Goal: Task Accomplishment & Management: Manage account settings

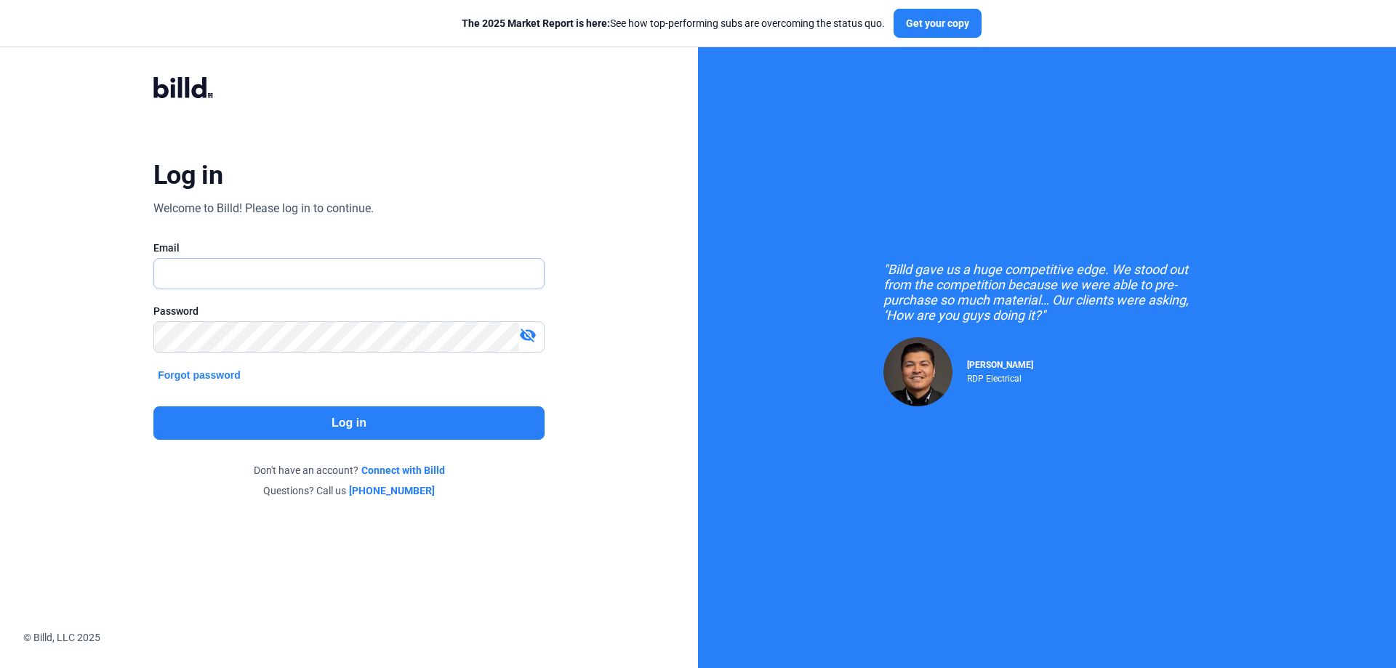
drag, startPoint x: 0, startPoint y: 0, endPoint x: 194, endPoint y: 269, distance: 331.8
click at [194, 269] on input "text" at bounding box center [341, 274] width 374 height 30
type input "[PERSON_NAME][EMAIL_ADDRESS][DOMAIN_NAME]"
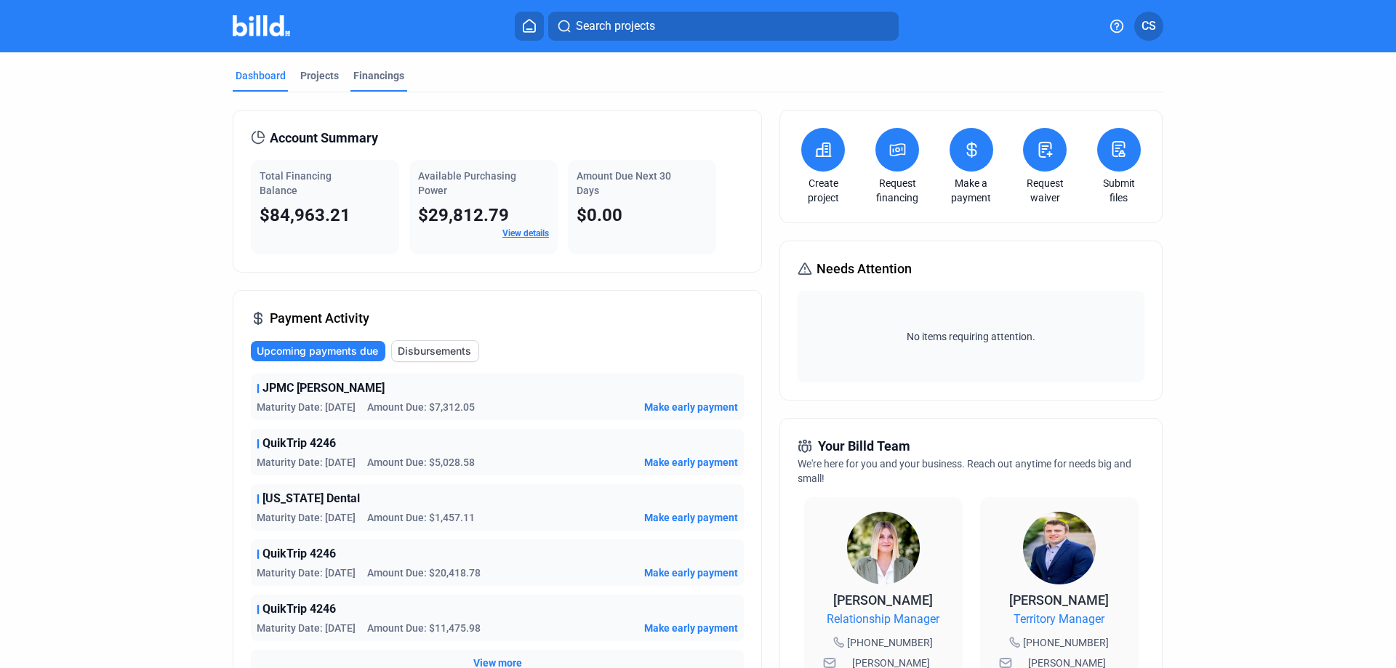
click at [366, 73] on div "Financings" at bounding box center [378, 75] width 51 height 15
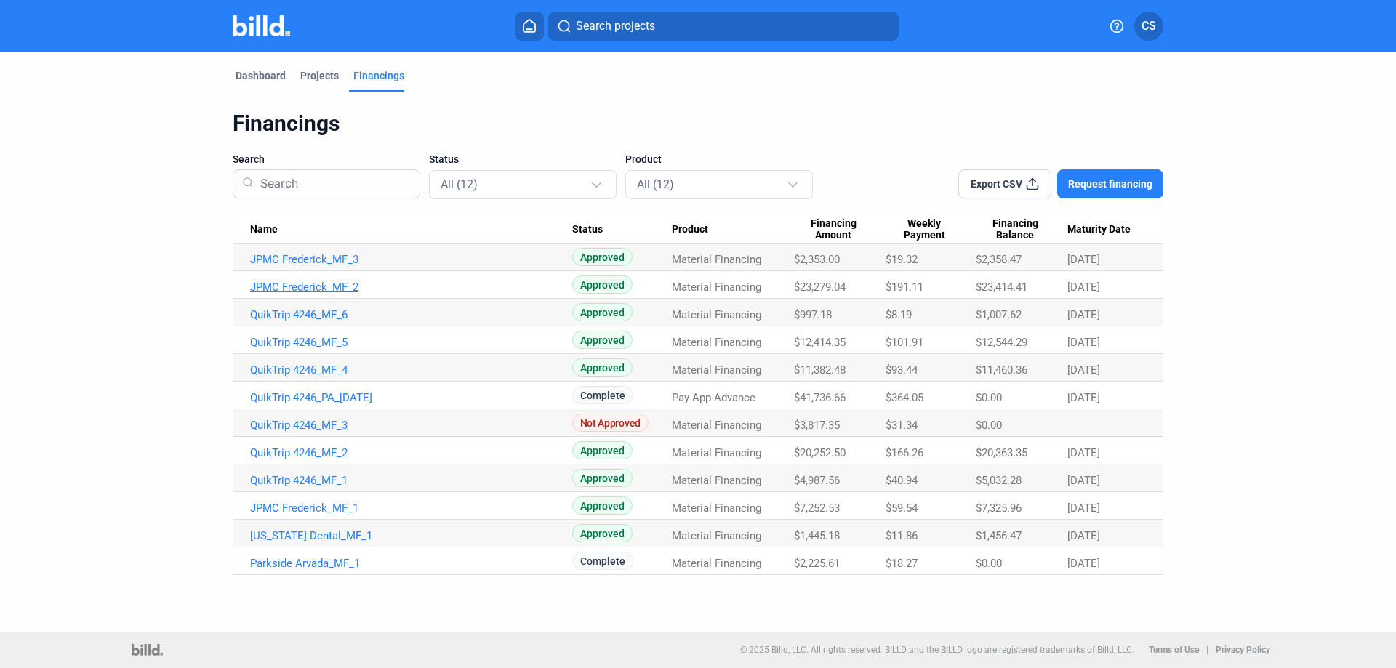
click at [296, 290] on link "JPMC Frederick_MF_2" at bounding box center [411, 287] width 322 height 13
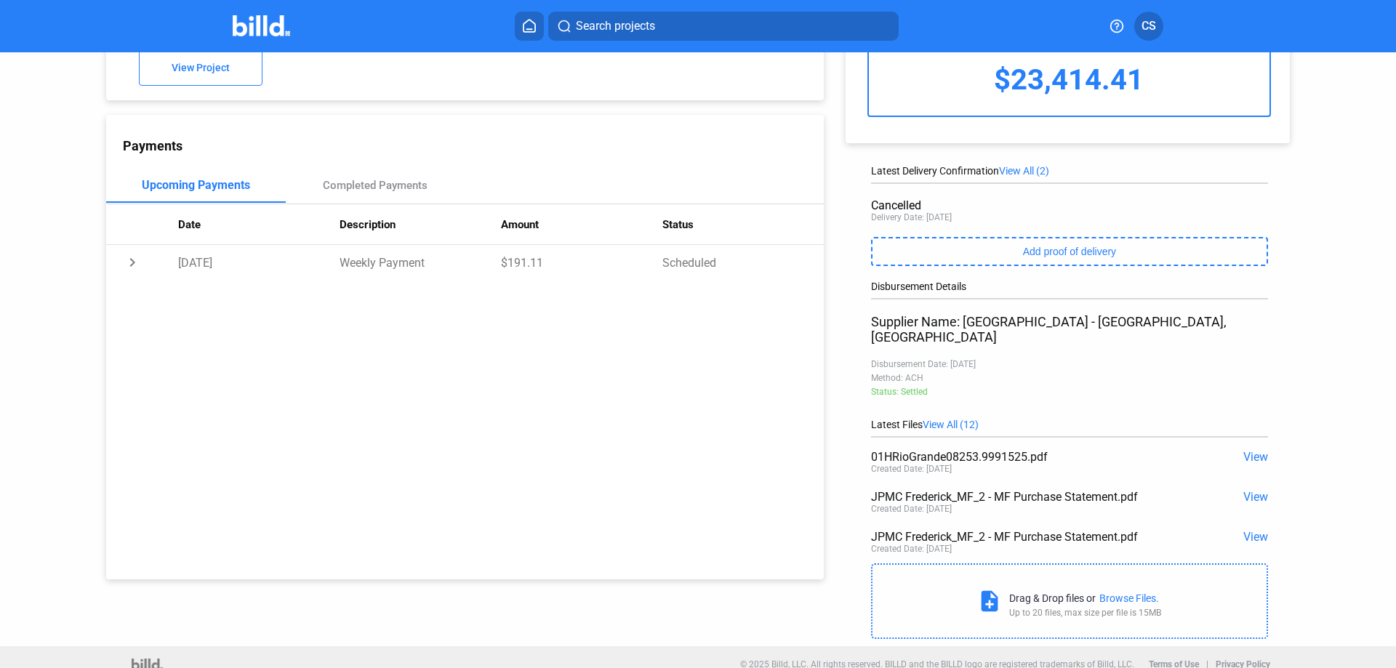
scroll to position [108, 0]
click at [1258, 448] on span "View" at bounding box center [1255, 455] width 25 height 14
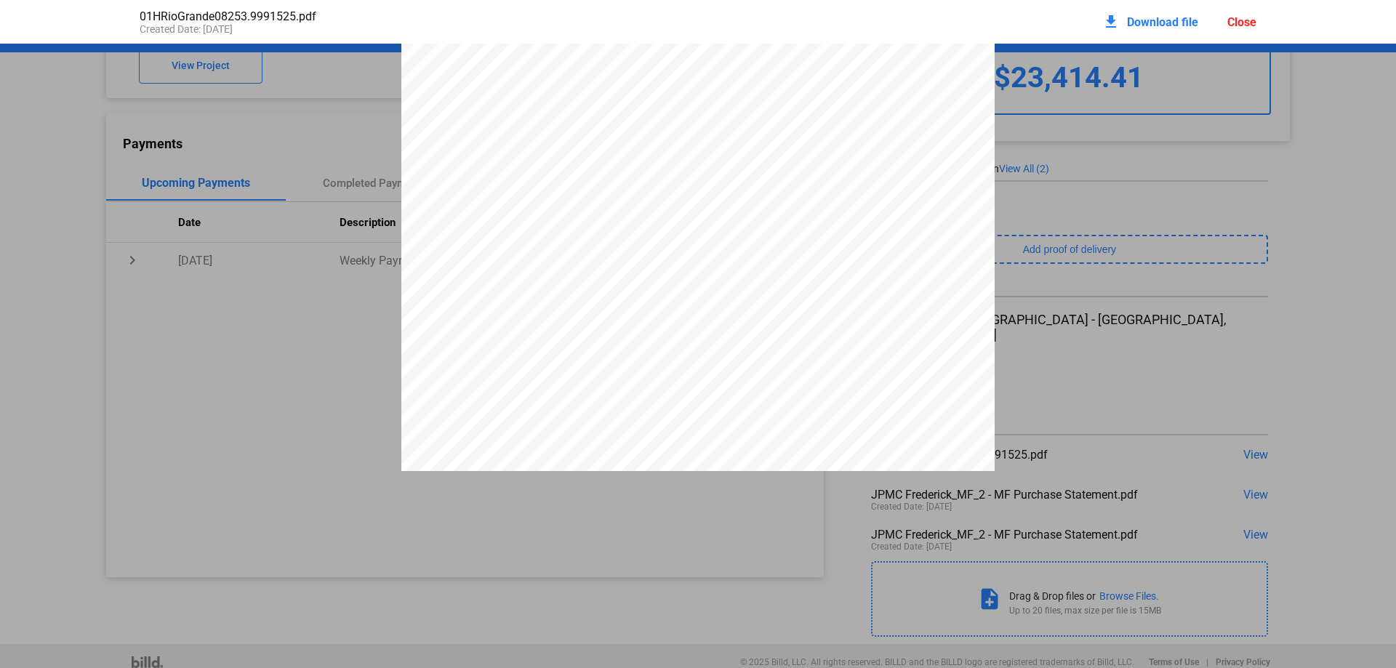
scroll to position [0, 0]
click at [1302, 200] on div "INVOICE Invoice Date [DATE] Order # 3222672-00 PO # Page # 1 Tax Code 9.15 Cust…" at bounding box center [698, 428] width 1396 height 768
click at [320, 479] on pdf-viewer "INVOICE Invoice Date [DATE] Order # 3222672-00 PO # Page # 1 Tax Code 9.15 Cust…" at bounding box center [698, 311] width 1396 height 534
click at [1246, 20] on div "Close" at bounding box center [1241, 22] width 29 height 14
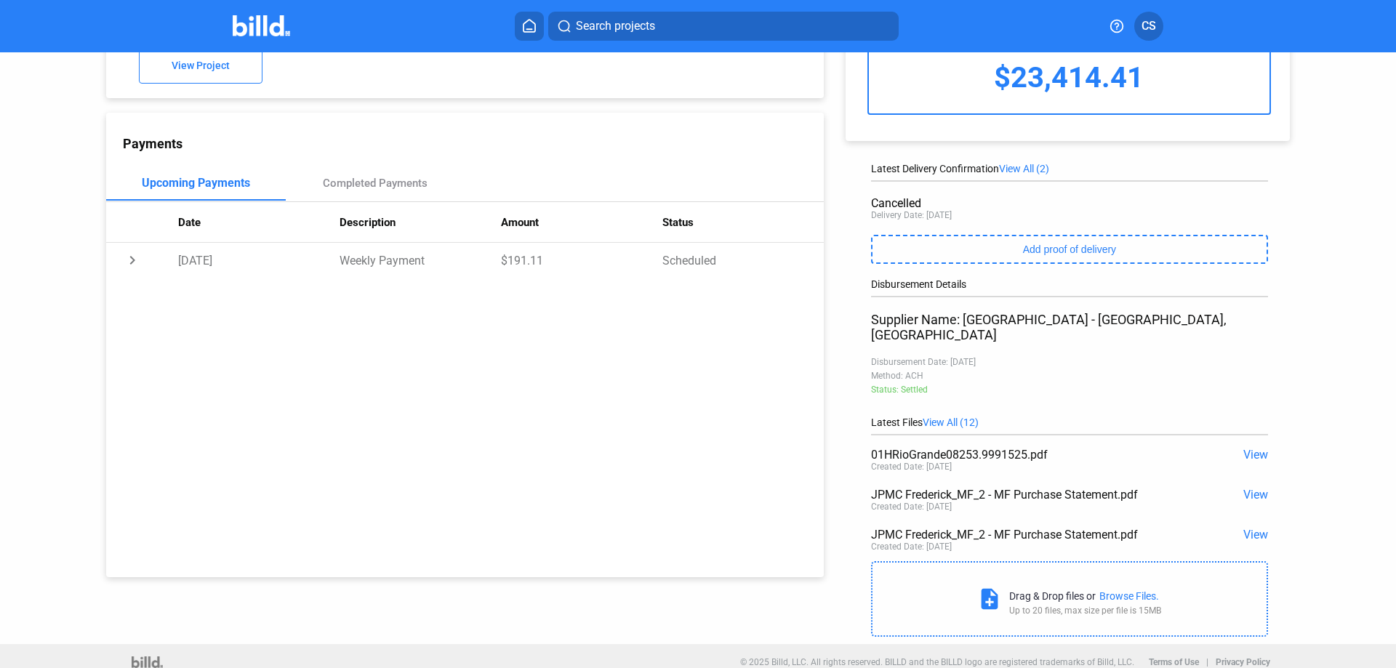
click at [950, 417] on span "View All (12)" at bounding box center [951, 423] width 56 height 12
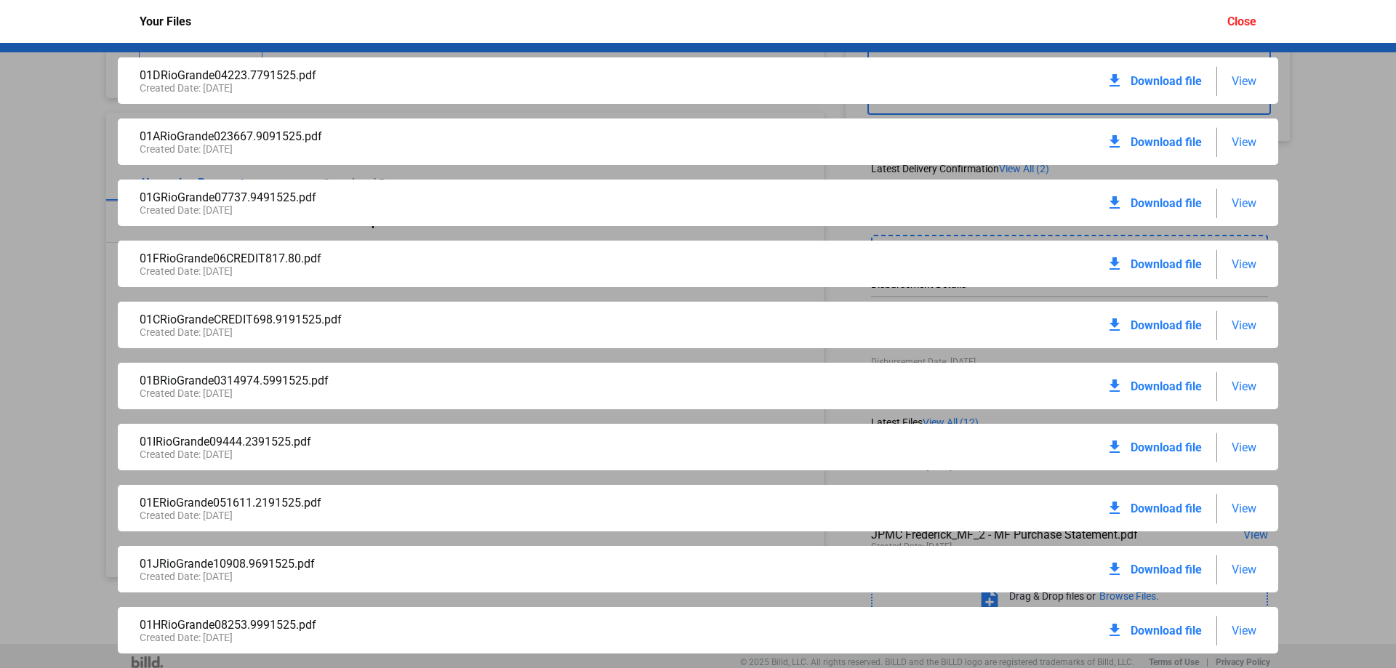
click at [1248, 148] on span "View" at bounding box center [1244, 142] width 25 height 14
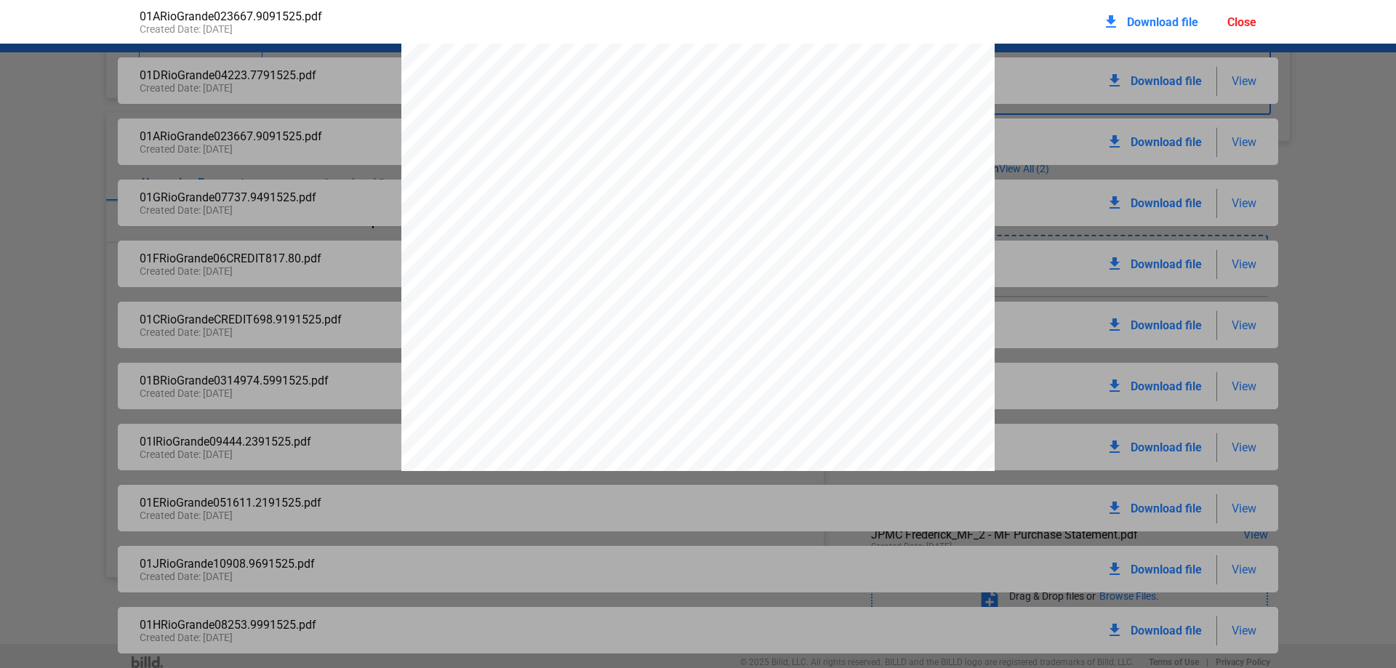
scroll to position [225, 0]
click at [1307, 249] on div "INVOICE Invoice Date [DATE] Order # 3210991-00 PO # 02 Page # 1 Tax Code 34.40 …" at bounding box center [698, 203] width 1396 height 768
click at [1235, 18] on div "Close" at bounding box center [1241, 22] width 29 height 14
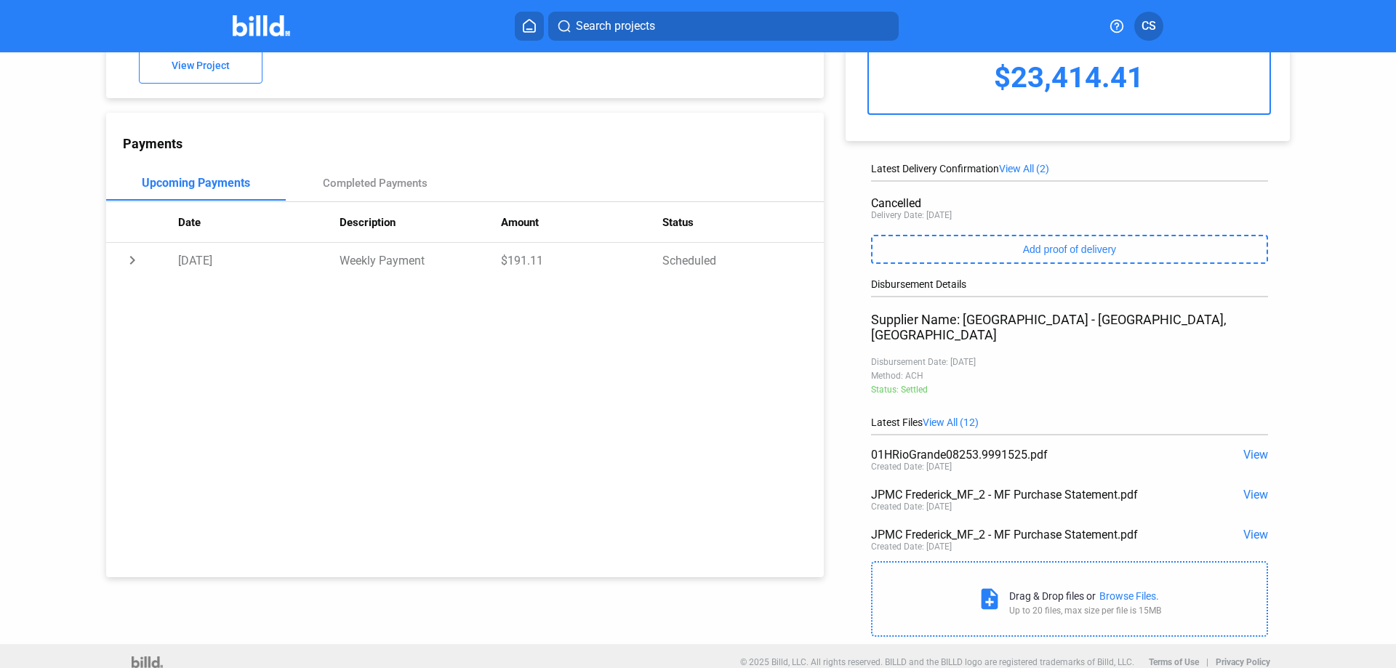
click at [931, 417] on span "View All (12)" at bounding box center [951, 423] width 56 height 12
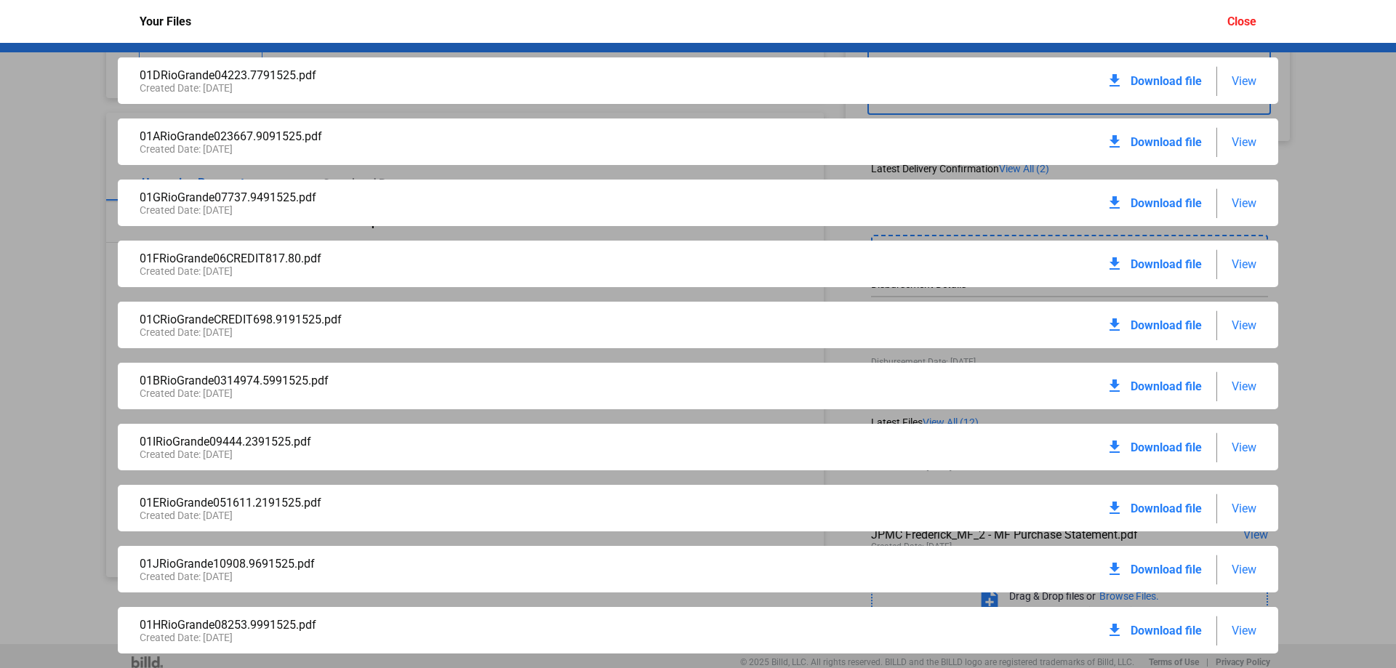
click at [1237, 209] on span "View" at bounding box center [1244, 203] width 25 height 14
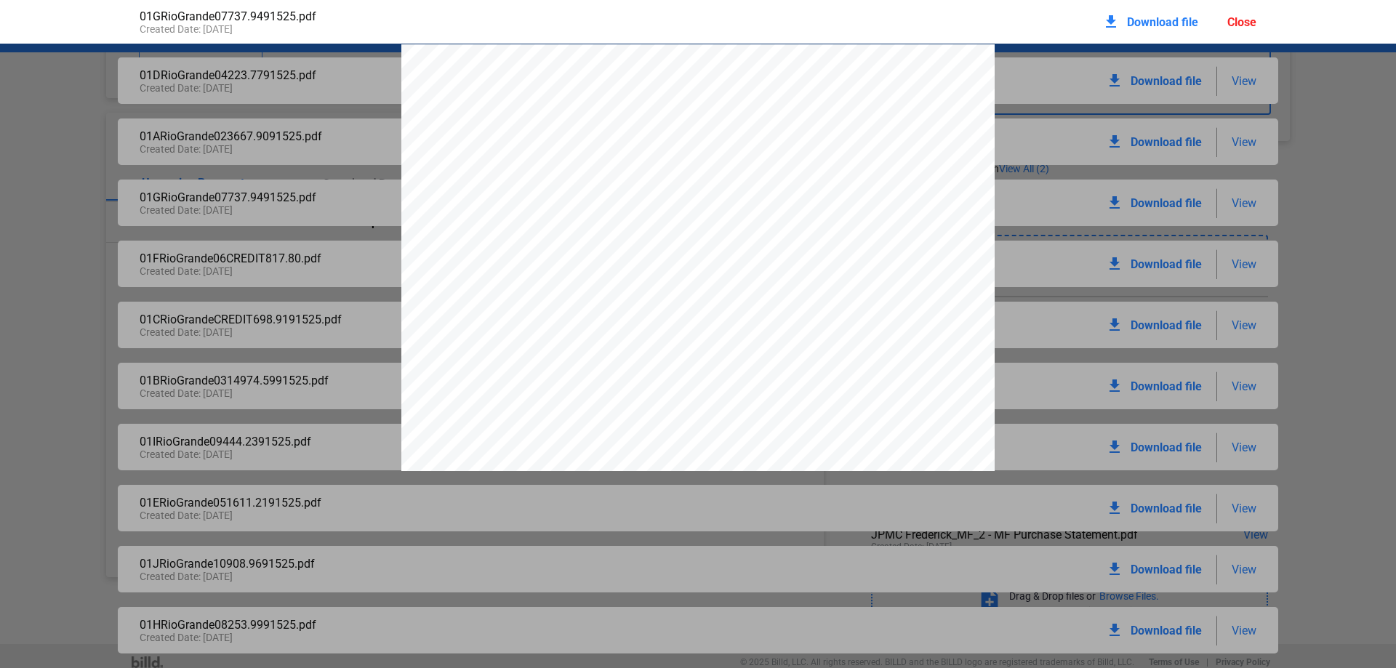
click at [1231, 22] on div "Close" at bounding box center [1241, 22] width 29 height 14
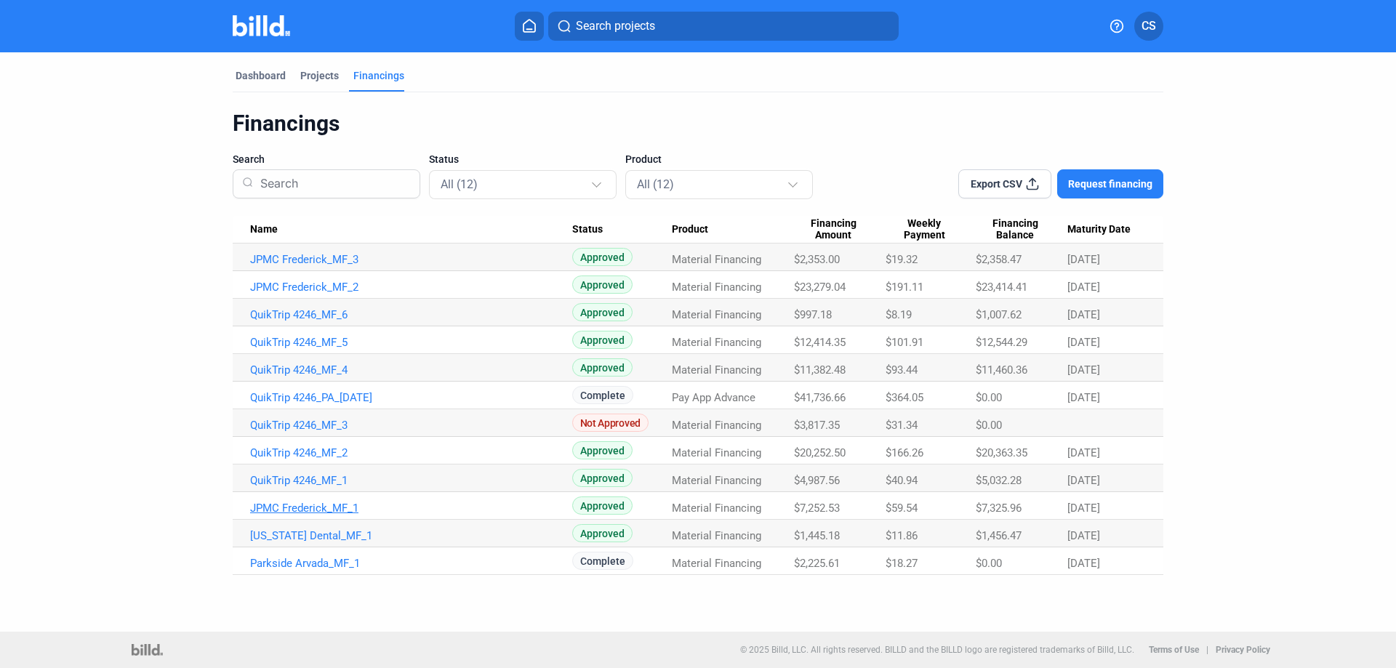
click at [310, 503] on link "JPMC Frederick_MF_1" at bounding box center [411, 508] width 322 height 13
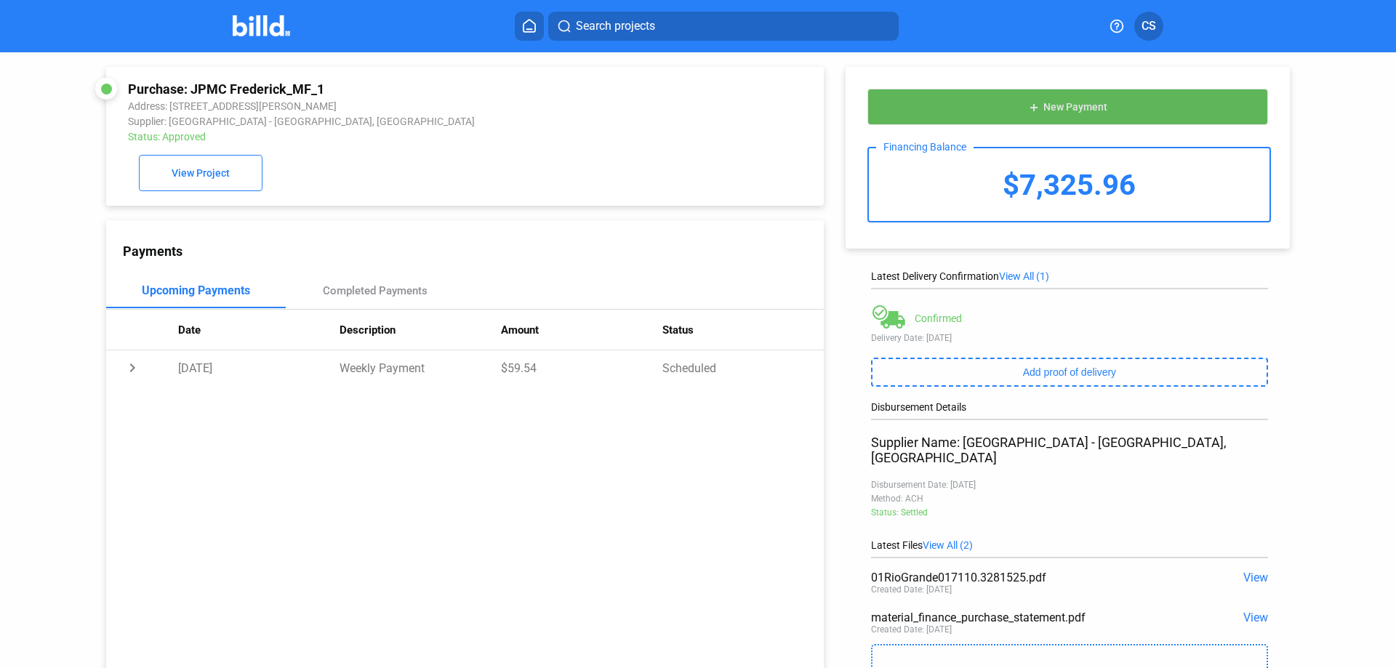
click at [1069, 109] on span "New Payment" at bounding box center [1075, 108] width 64 height 12
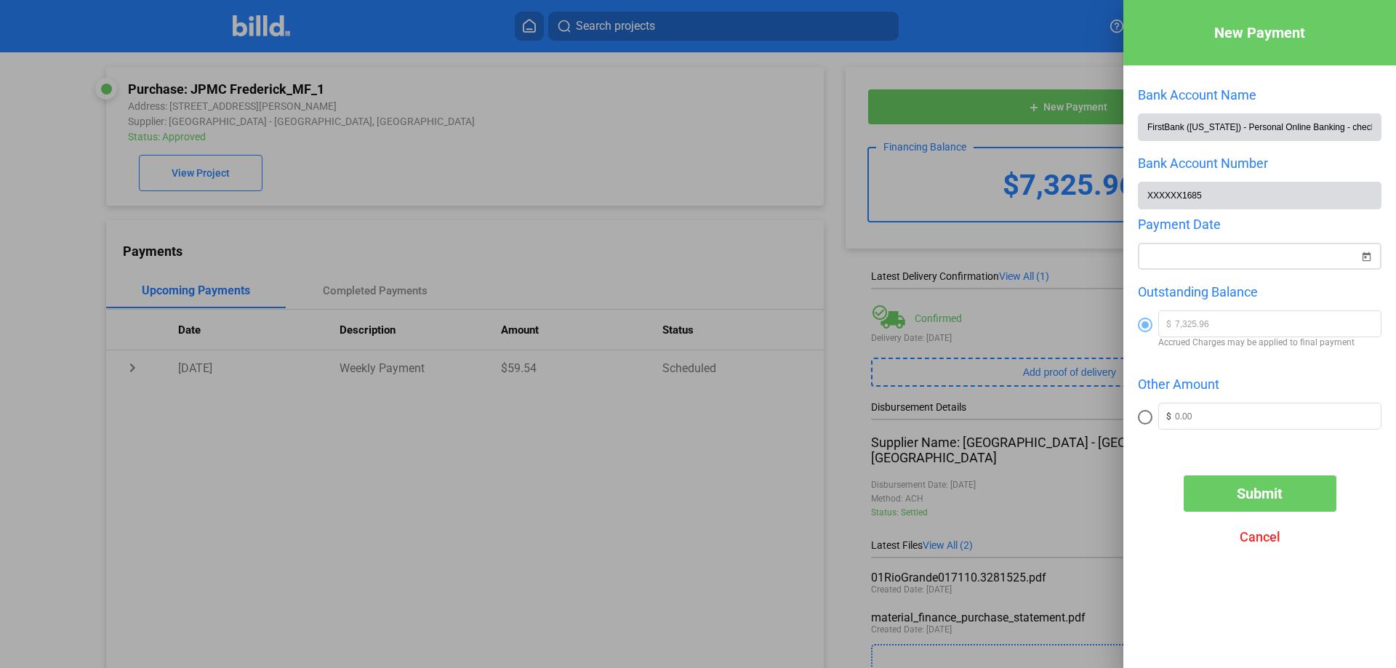
click at [1360, 252] on span "Open calendar" at bounding box center [1366, 247] width 35 height 35
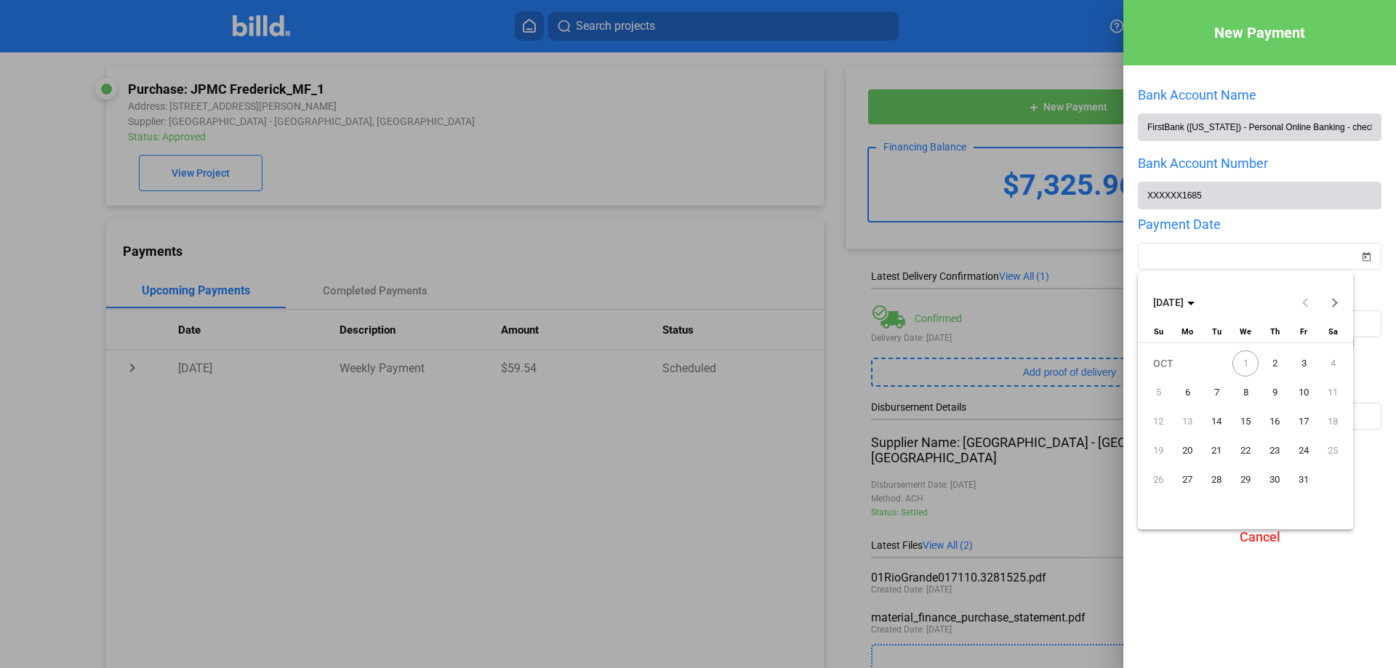
click at [1251, 361] on span "1" at bounding box center [1245, 363] width 26 height 26
click at [1278, 359] on span "2" at bounding box center [1275, 363] width 26 height 26
type input "[DATE]"
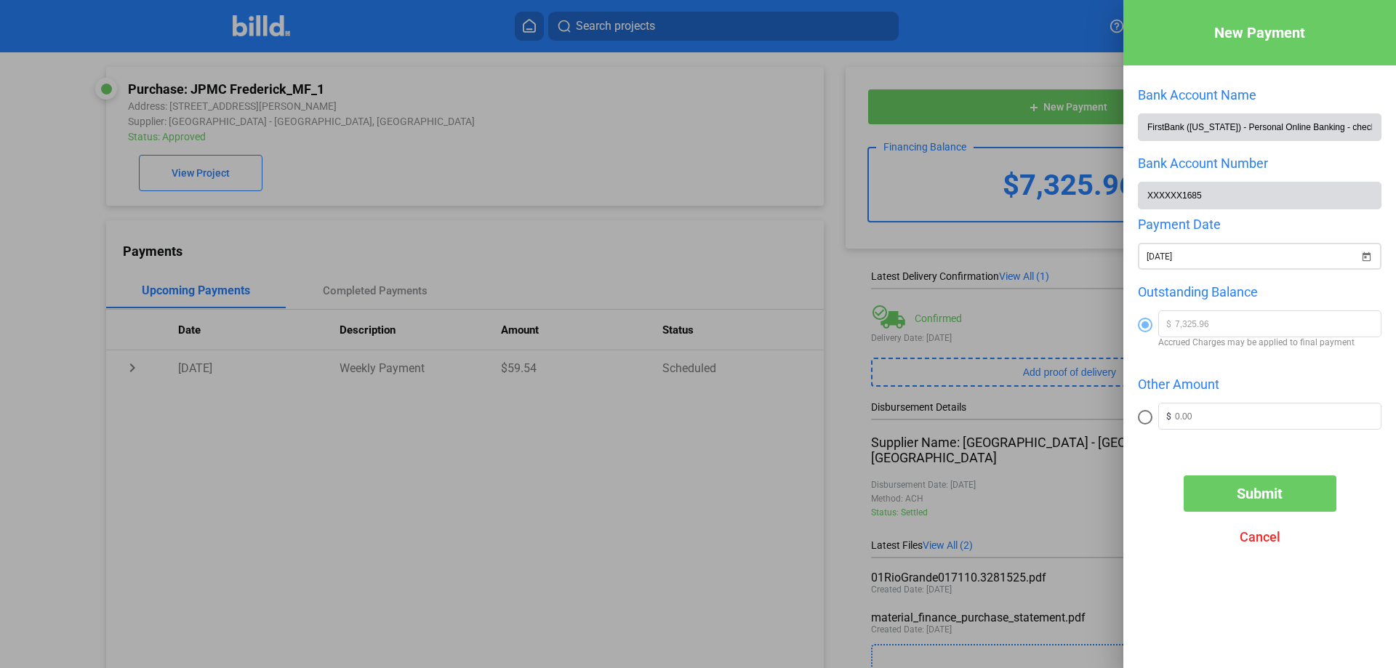
click at [1224, 260] on div "New Payment Bank Account Name FirstBank ([US_STATE]) - Personal Online Banking …" at bounding box center [698, 334] width 1396 height 668
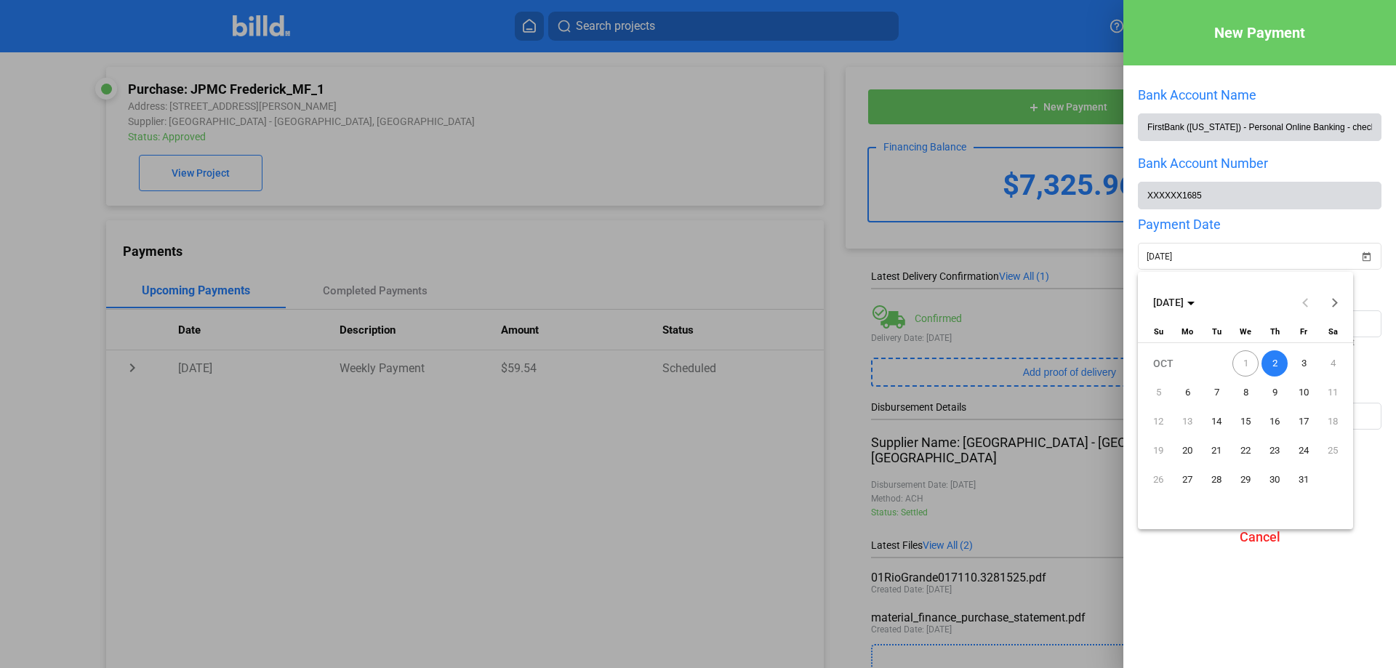
click at [1239, 360] on span "1" at bounding box center [1245, 363] width 26 height 26
click at [1272, 358] on span "2" at bounding box center [1275, 363] width 26 height 26
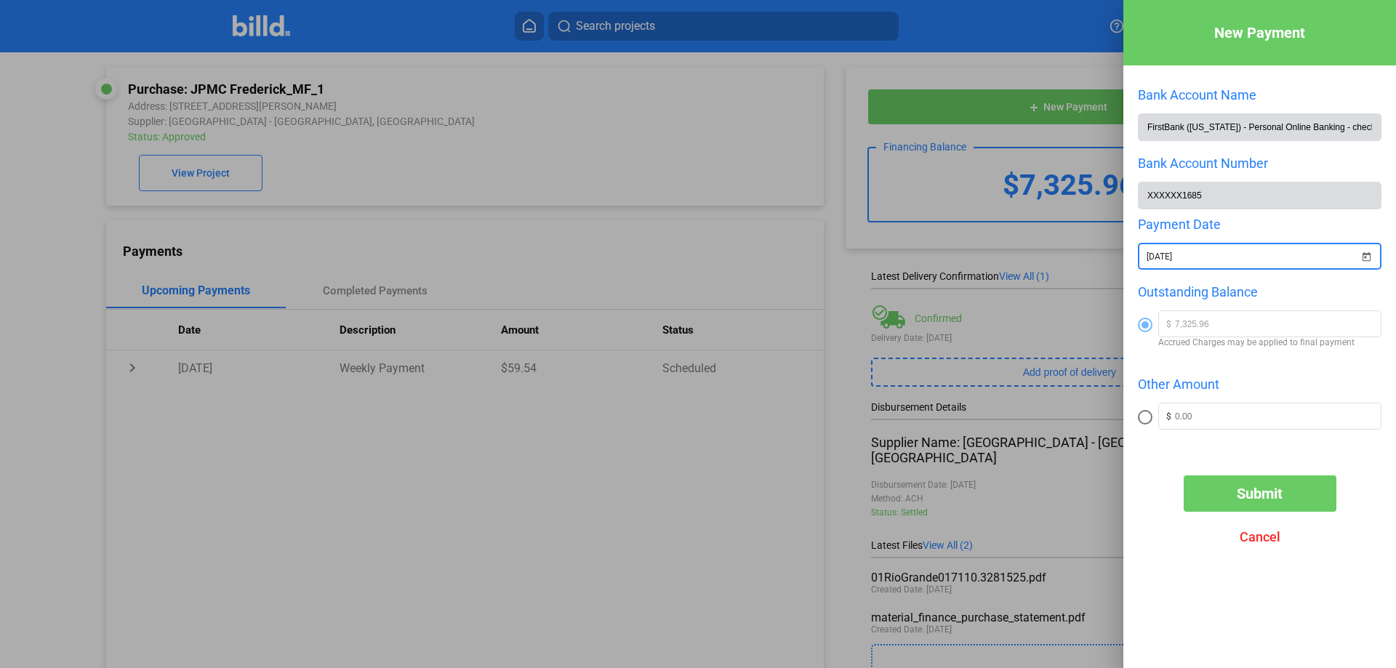
click at [1249, 502] on span "Submit" at bounding box center [1260, 493] width 46 height 17
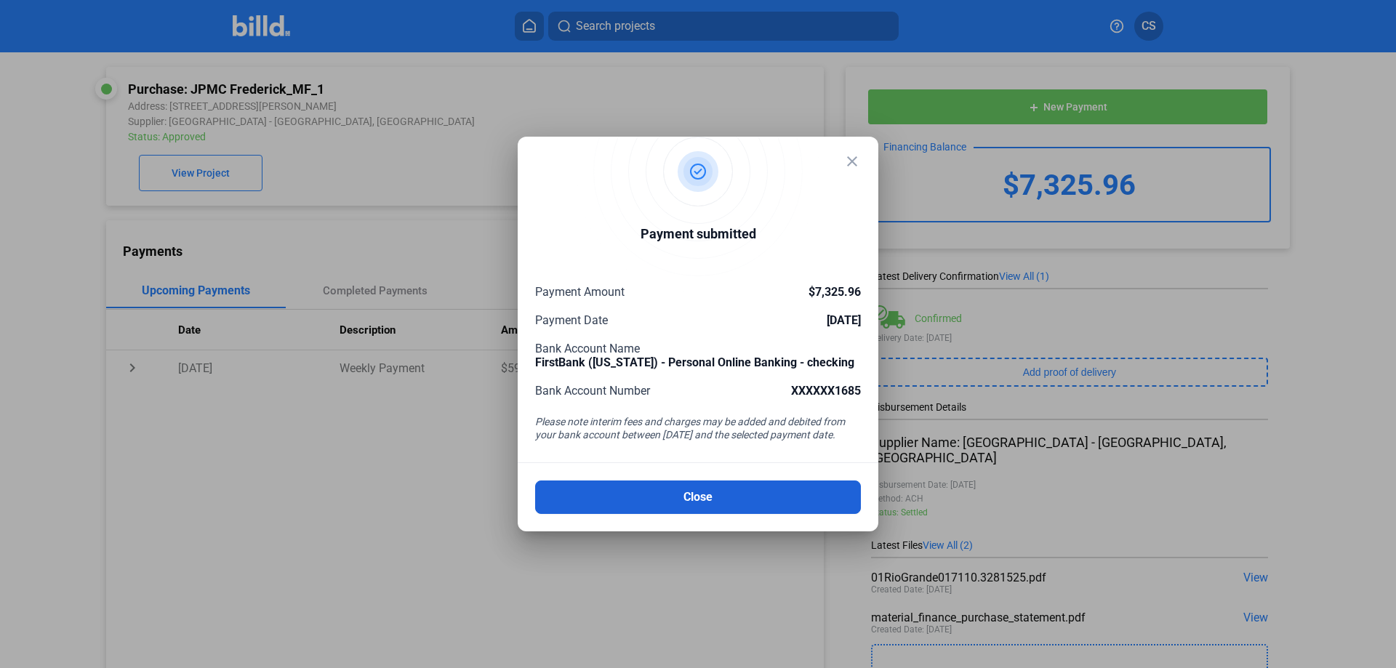
click at [674, 501] on button "Close" at bounding box center [698, 497] width 326 height 33
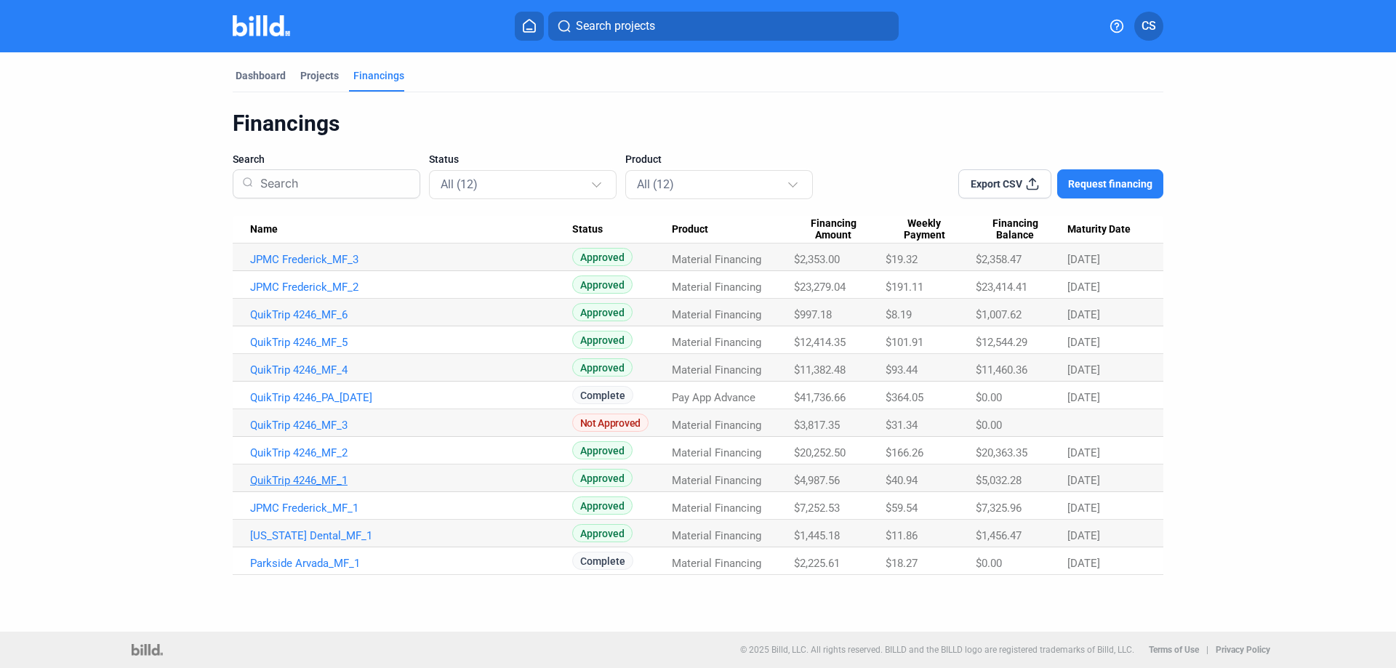
click at [315, 480] on link "QuikTrip 4246_MF_1" at bounding box center [411, 480] width 322 height 13
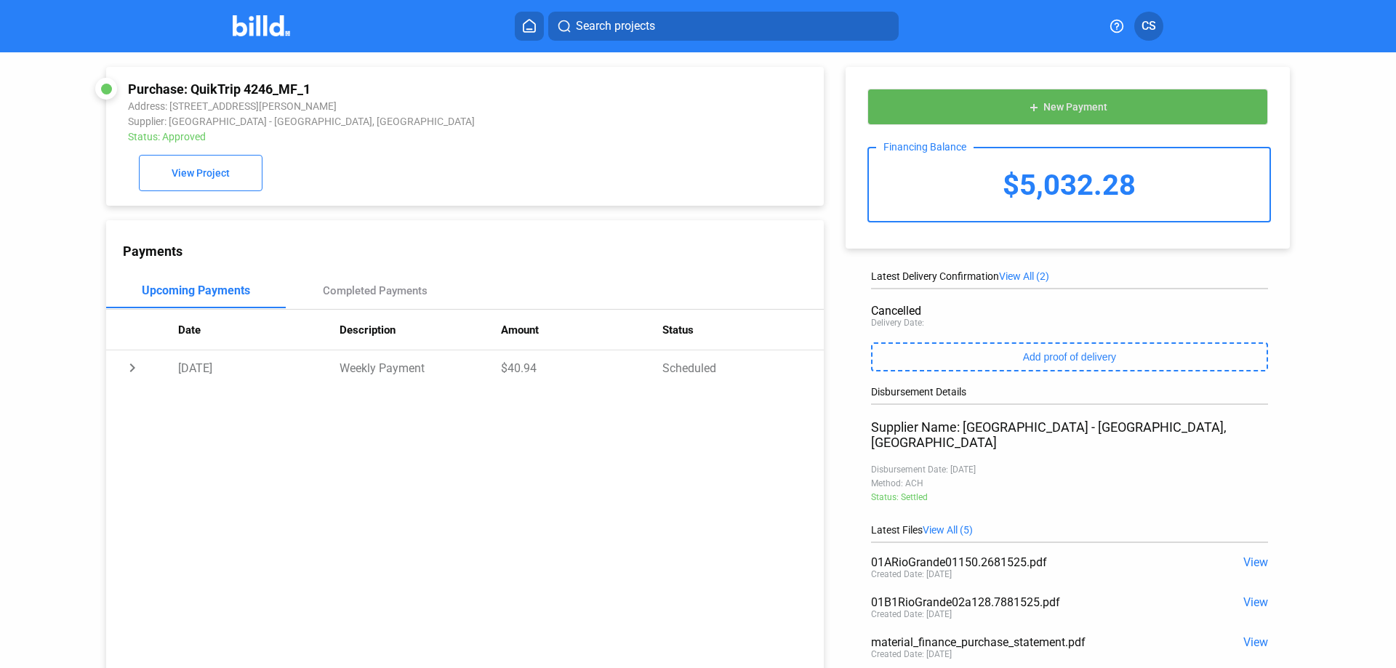
click at [1078, 108] on span "New Payment" at bounding box center [1075, 108] width 64 height 12
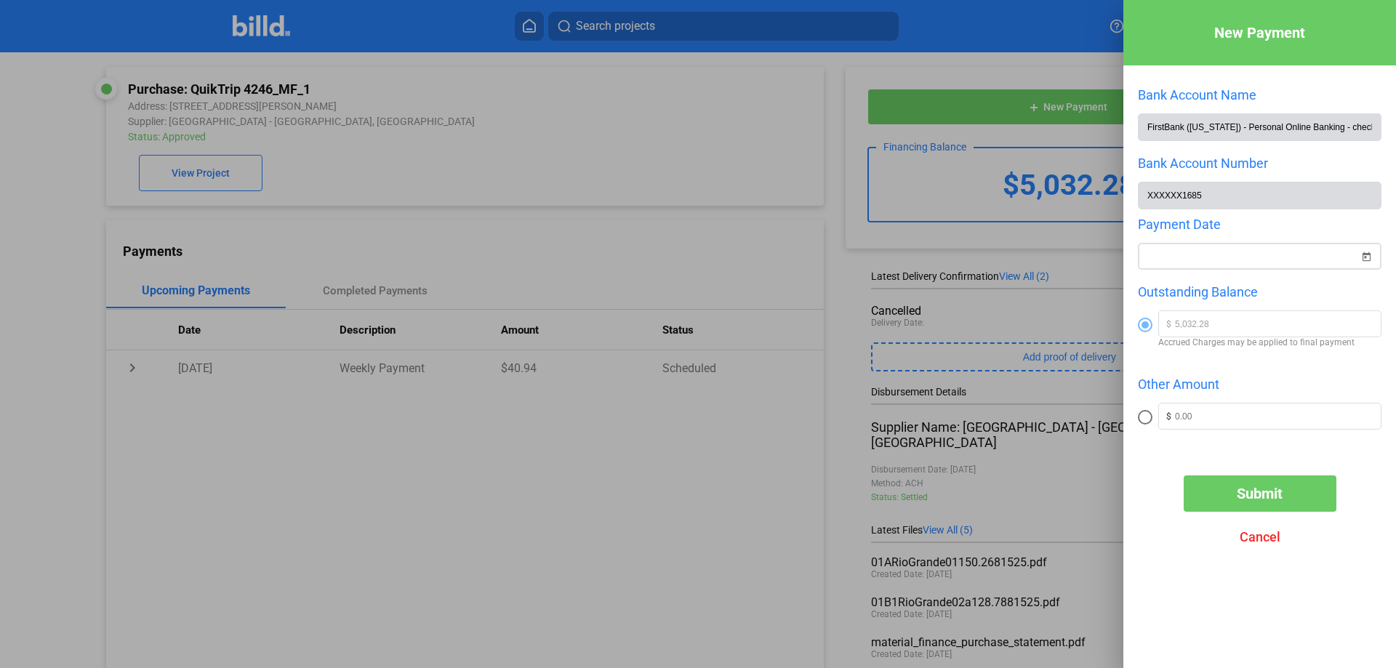
click at [1369, 256] on span "Open calendar" at bounding box center [1366, 247] width 35 height 35
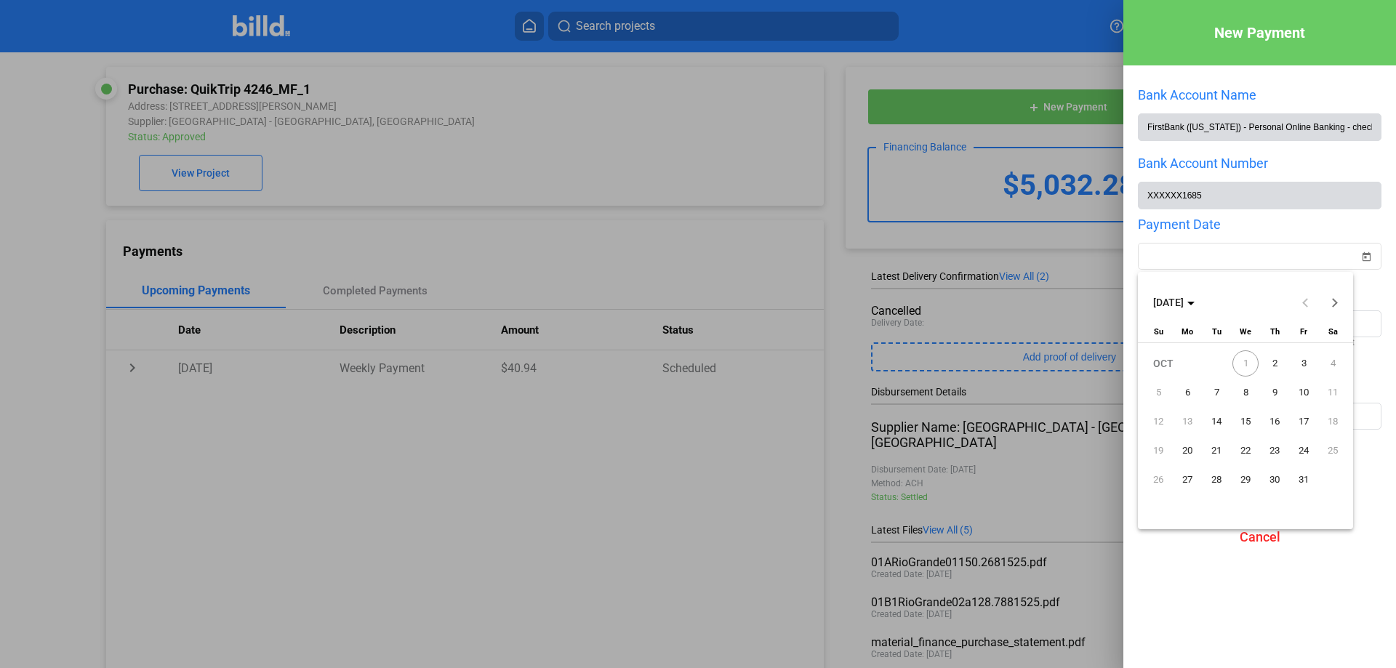
click at [1272, 358] on span "2" at bounding box center [1275, 363] width 26 height 26
type input "[DATE]"
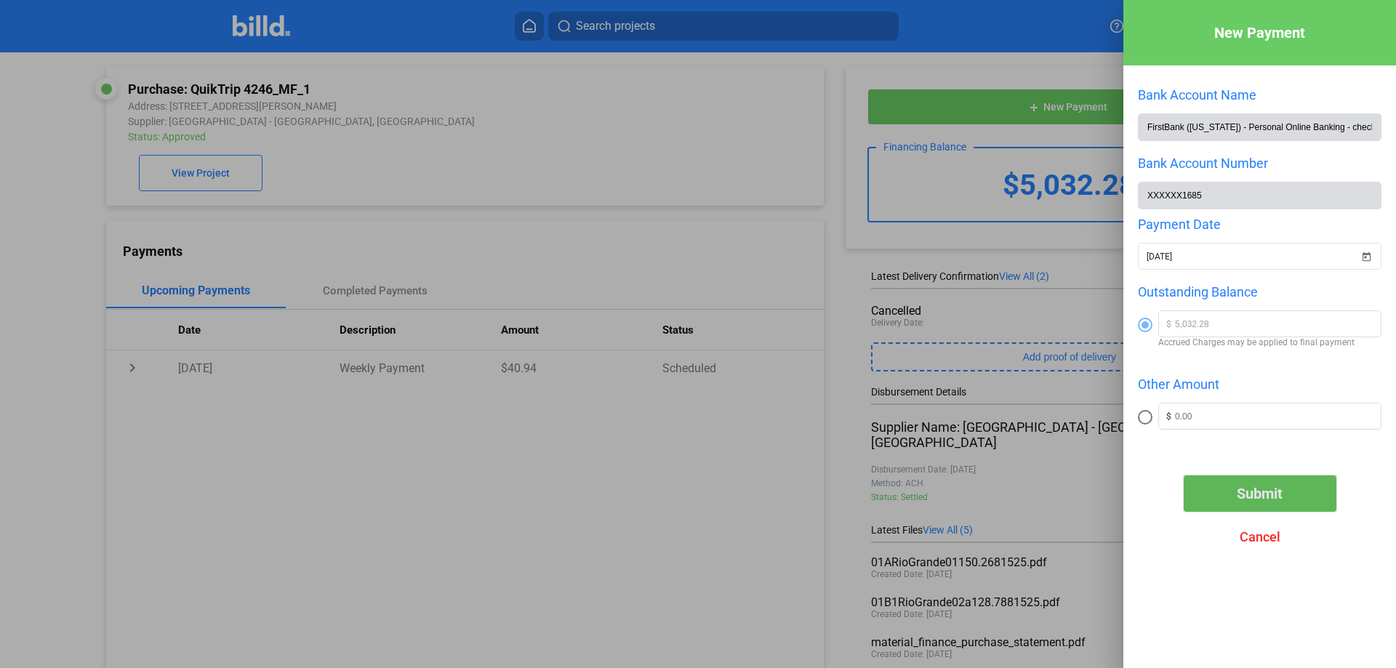
click at [1245, 496] on span "Submit" at bounding box center [1260, 493] width 46 height 17
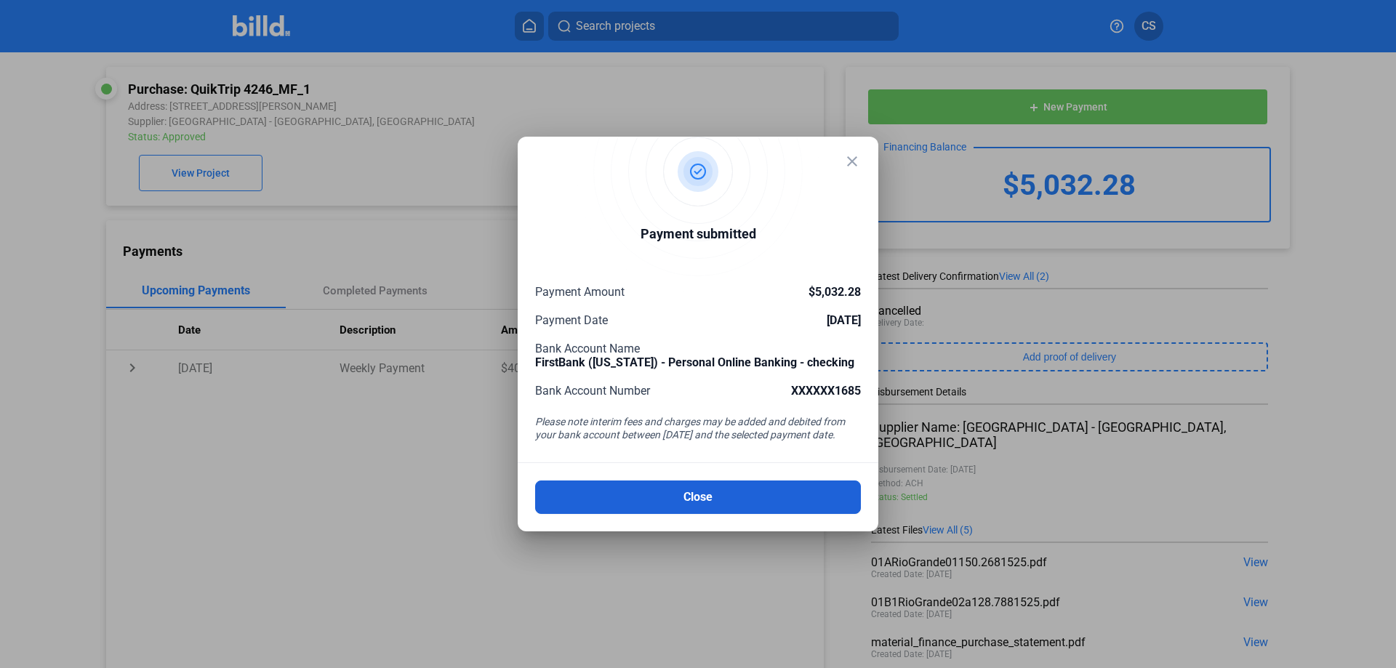
click at [646, 496] on button "Close" at bounding box center [698, 497] width 326 height 33
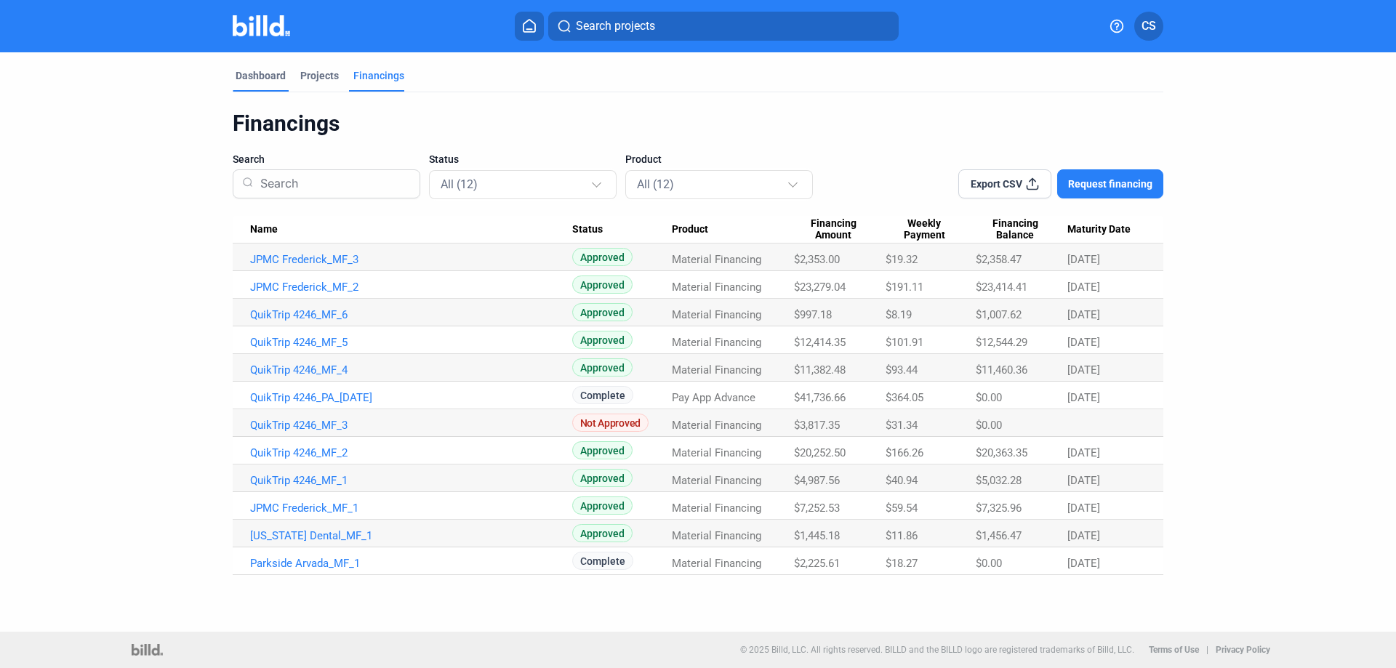
click at [258, 79] on div "Dashboard" at bounding box center [261, 75] width 50 height 15
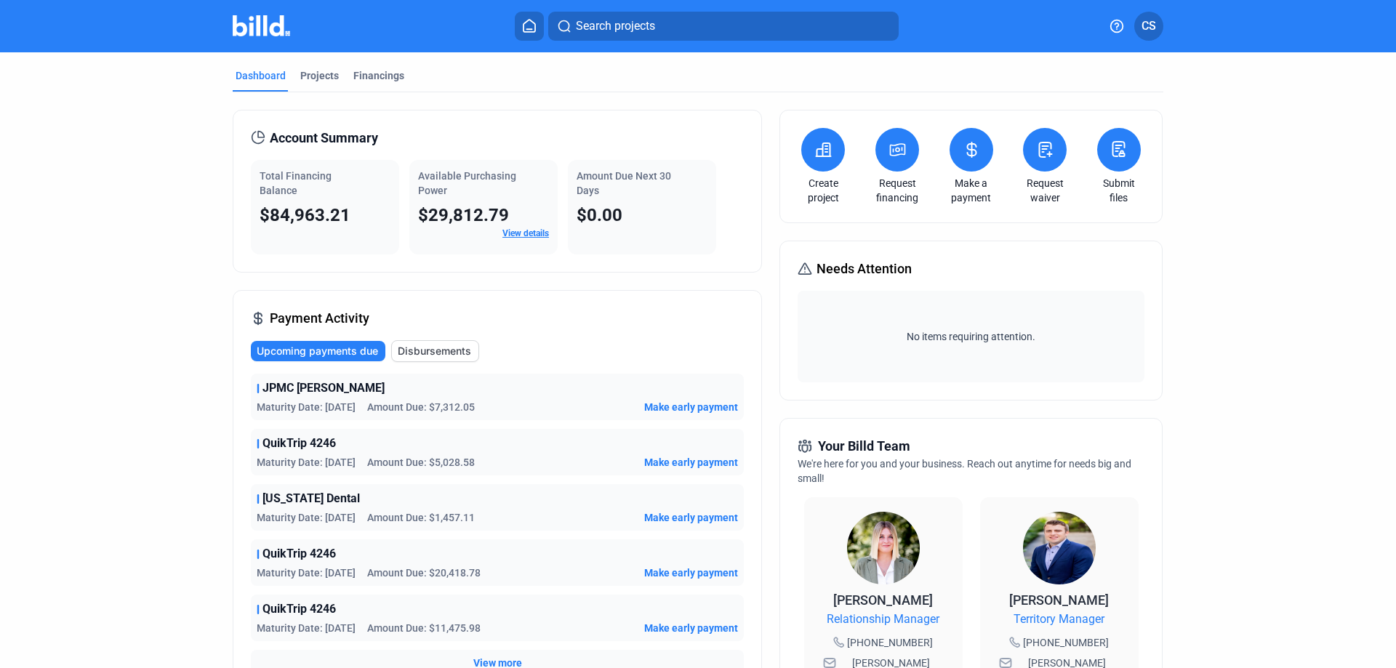
click at [449, 345] on span "Disbursements" at bounding box center [434, 351] width 73 height 15
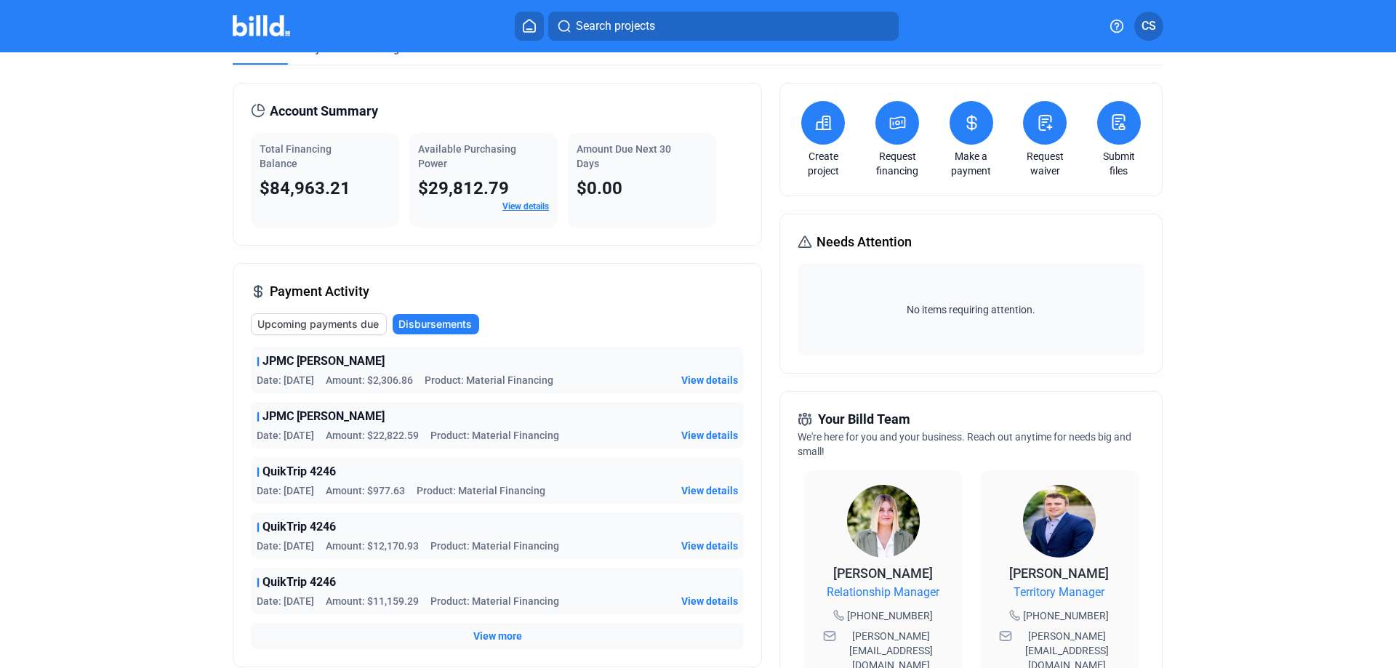
scroll to position [19, 0]
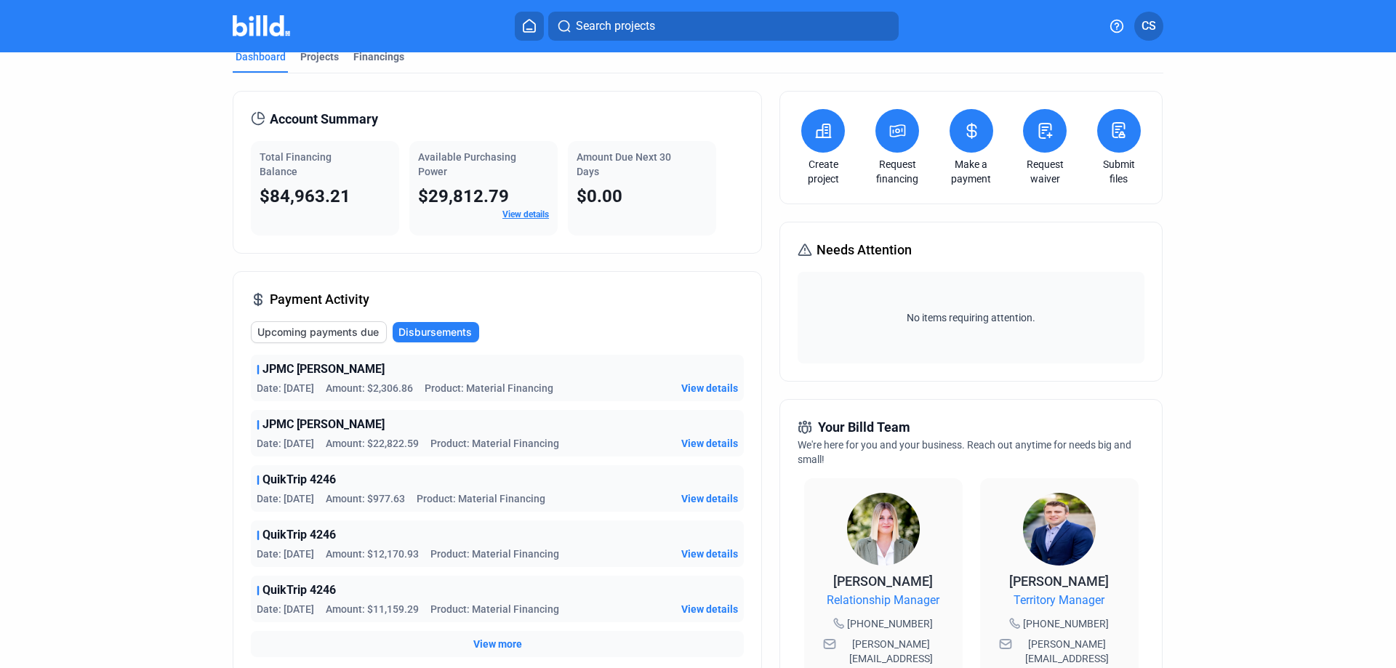
click at [299, 326] on span "Upcoming payments due" at bounding box center [317, 332] width 121 height 15
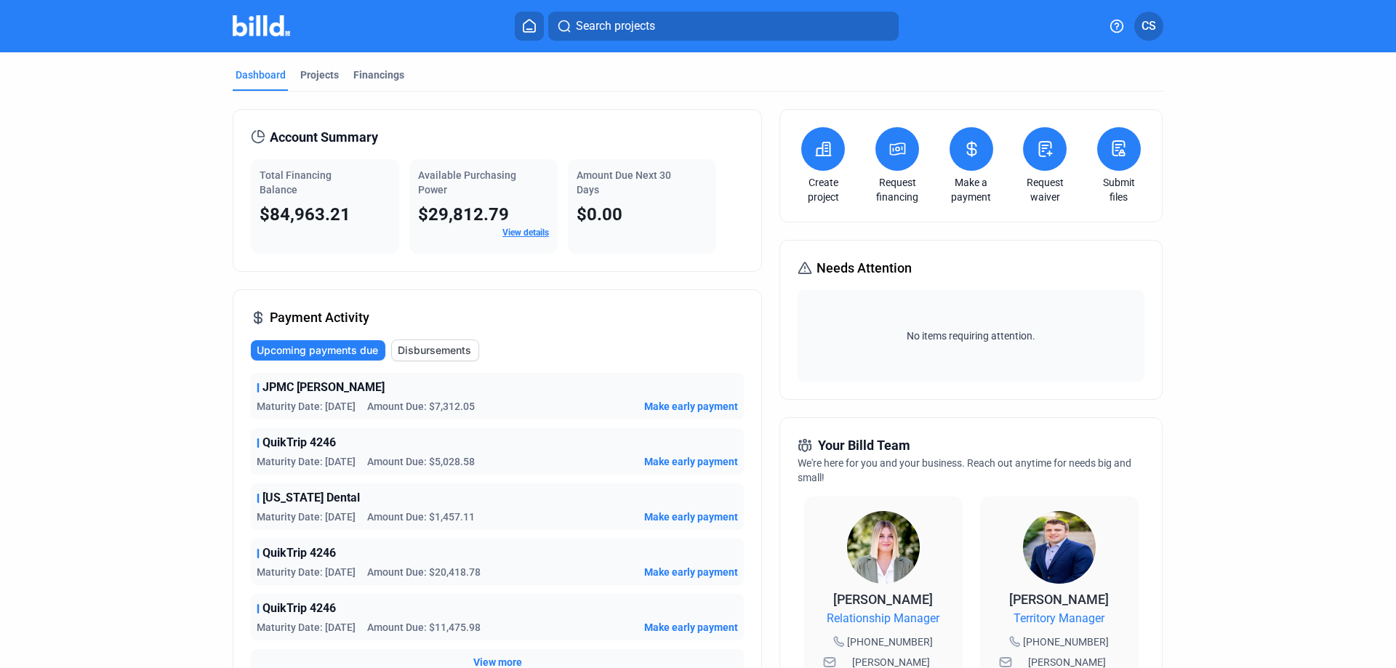
scroll to position [0, 0]
